Goal: Navigation & Orientation: Find specific page/section

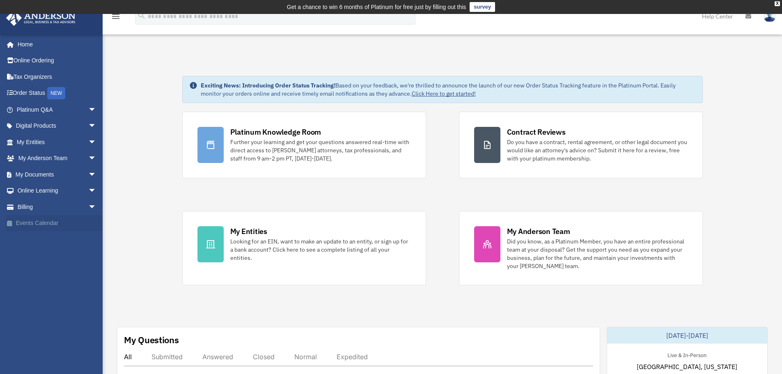
click at [35, 226] on link "Events Calendar" at bounding box center [57, 223] width 103 height 16
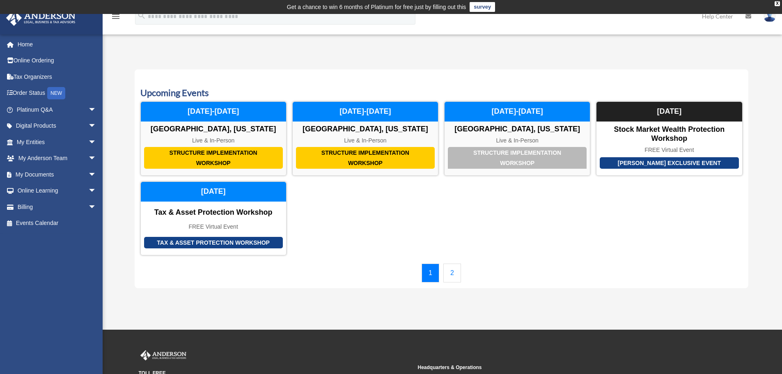
click at [453, 271] on link "2" at bounding box center [452, 272] width 18 height 19
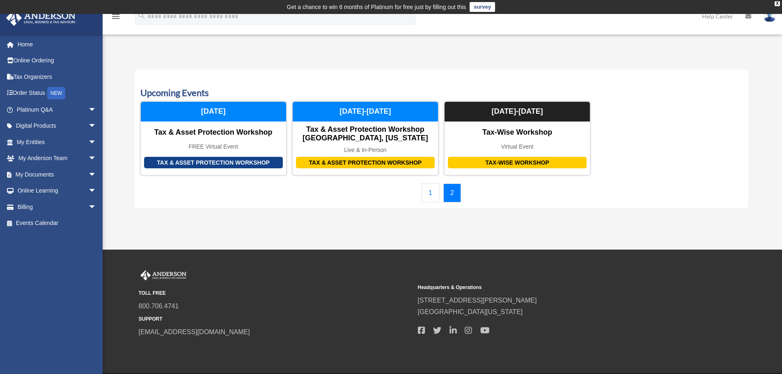
click at [428, 192] on link "1" at bounding box center [430, 192] width 18 height 19
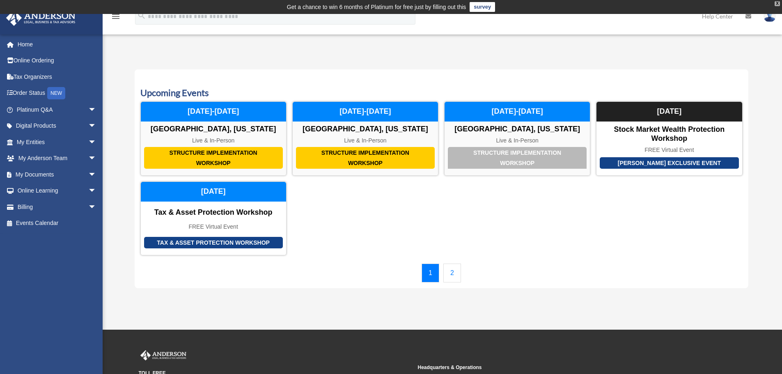
click at [776, 5] on div "X" at bounding box center [776, 3] width 5 height 5
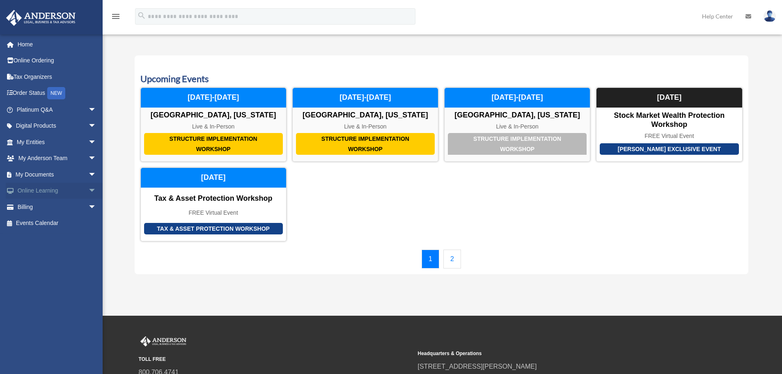
click at [88, 188] on span "arrow_drop_down" at bounding box center [96, 191] width 16 height 17
click at [37, 205] on link "Courses" at bounding box center [59, 207] width 97 height 16
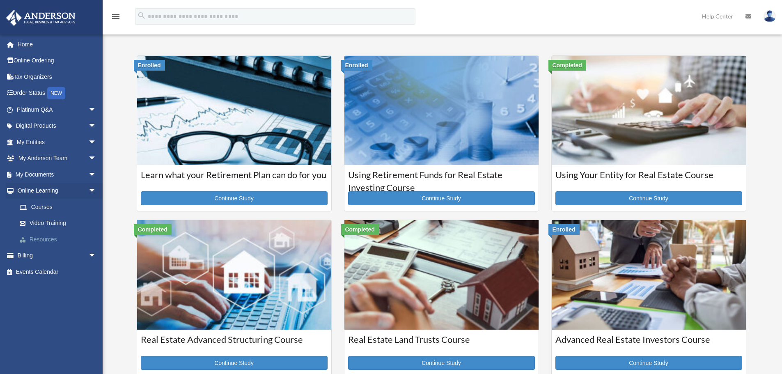
click at [39, 239] on link "Resources" at bounding box center [59, 239] width 97 height 16
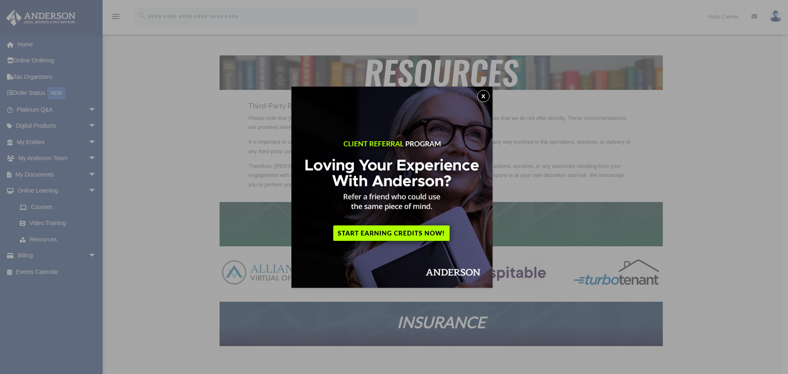
click at [485, 96] on button "x" at bounding box center [483, 96] width 12 height 12
